Goal: Transaction & Acquisition: Purchase product/service

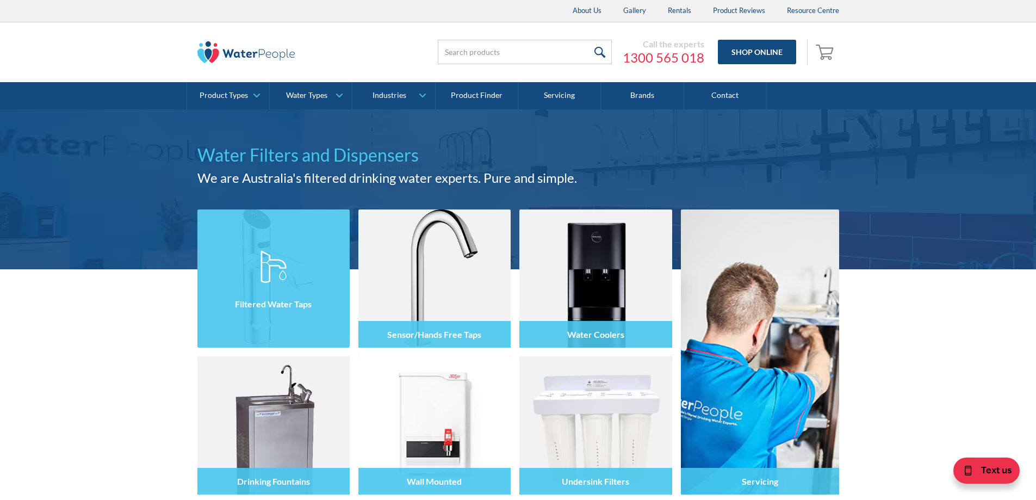
click at [298, 306] on h4 "Filtered Water Taps" at bounding box center [273, 304] width 77 height 10
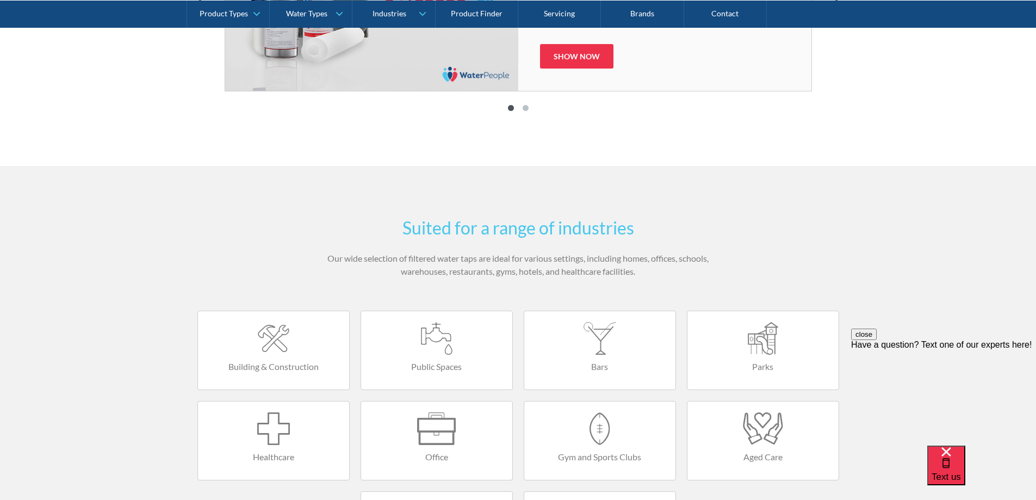
scroll to position [1904, 0]
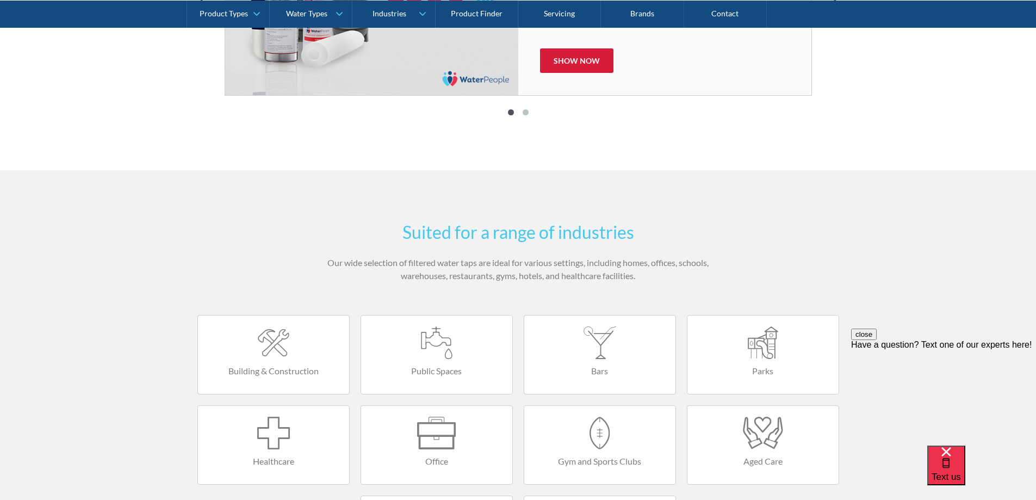
click at [571, 54] on link "Show now" at bounding box center [576, 60] width 73 height 24
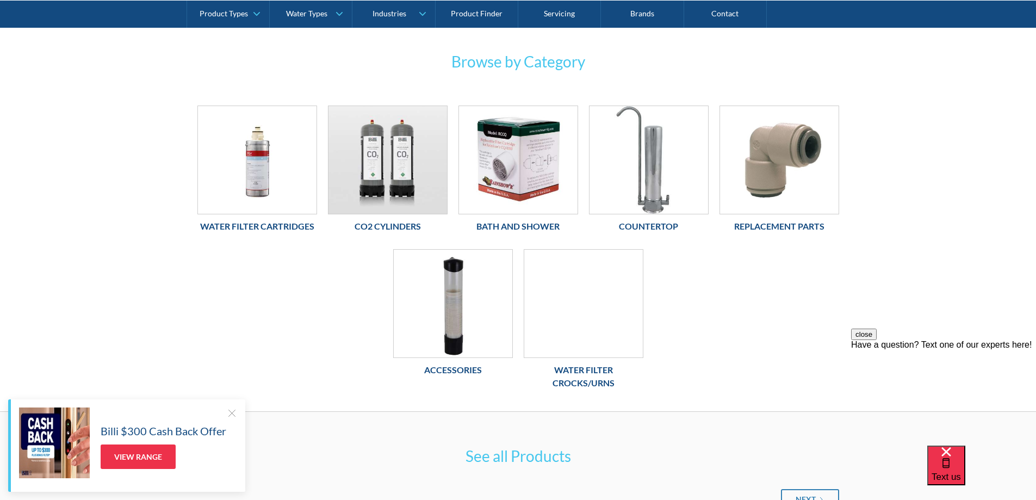
scroll to position [218, 0]
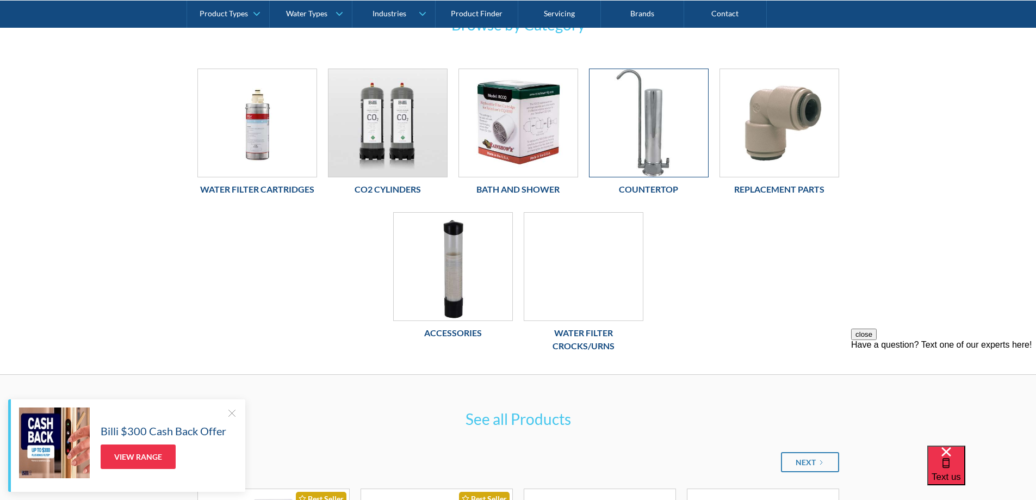
click at [670, 152] on img at bounding box center [649, 123] width 119 height 108
